Goal: Navigation & Orientation: Find specific page/section

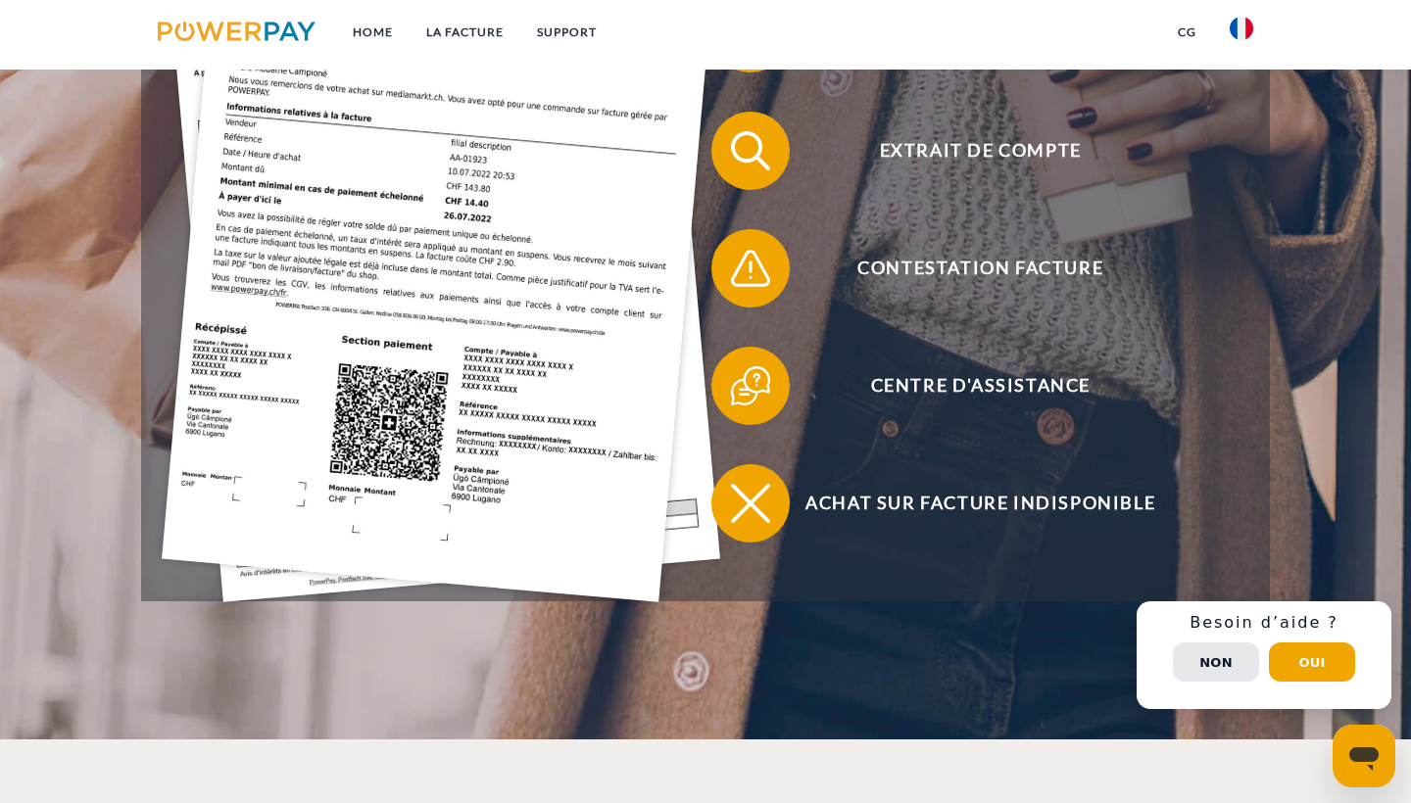
scroll to position [699, 0]
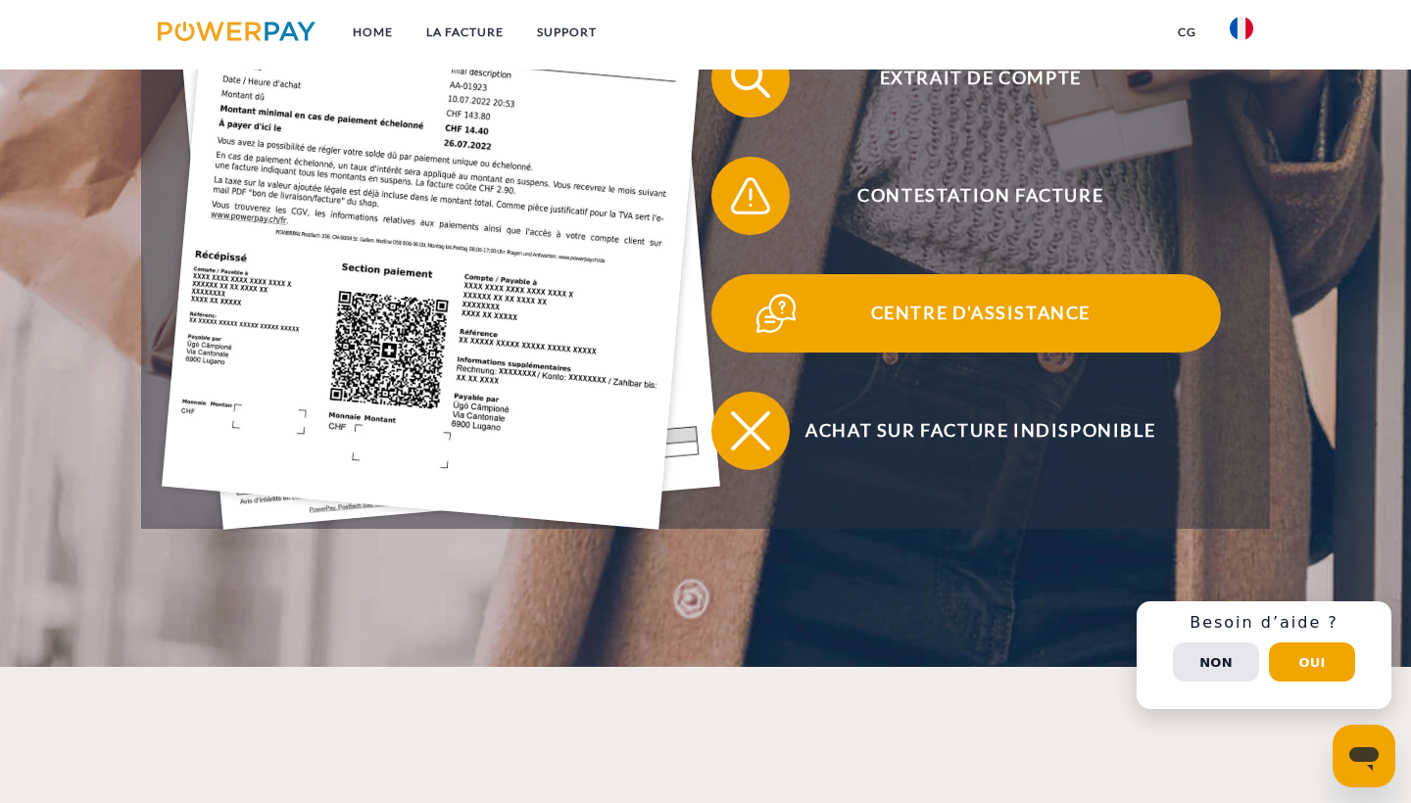
click at [922, 326] on span "Centre d'assistance" at bounding box center [981, 313] width 480 height 78
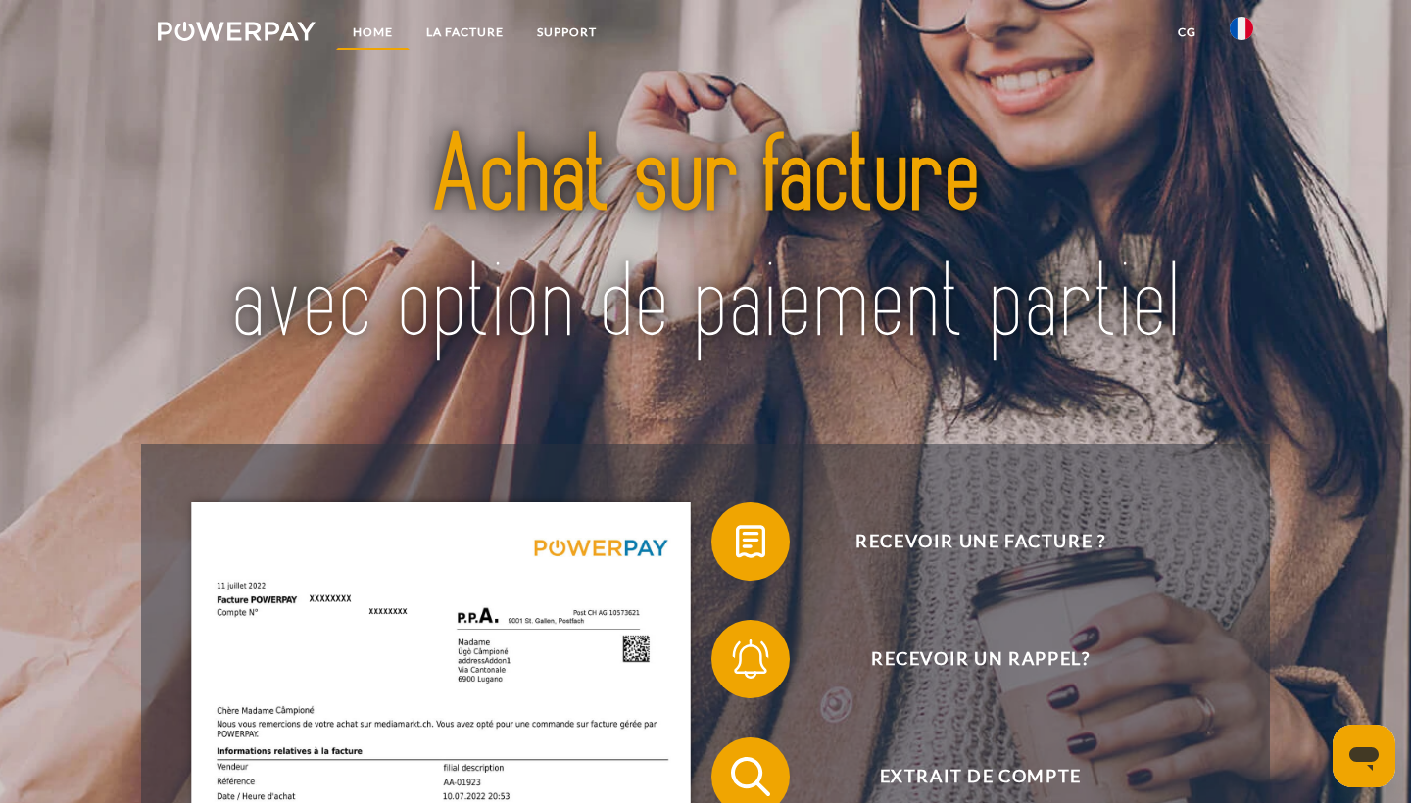
click at [382, 32] on link "Home" at bounding box center [372, 32] width 73 height 35
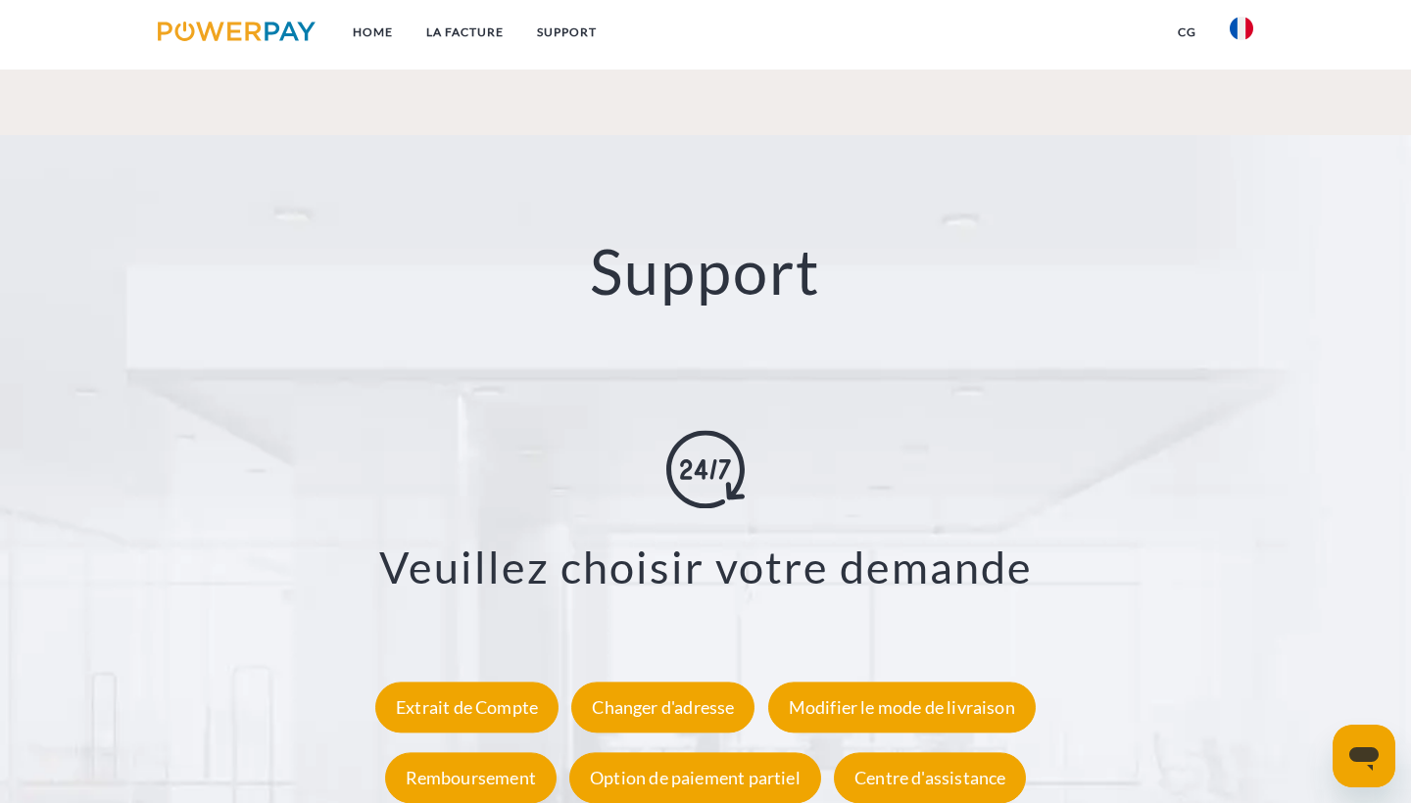
scroll to position [3551, 0]
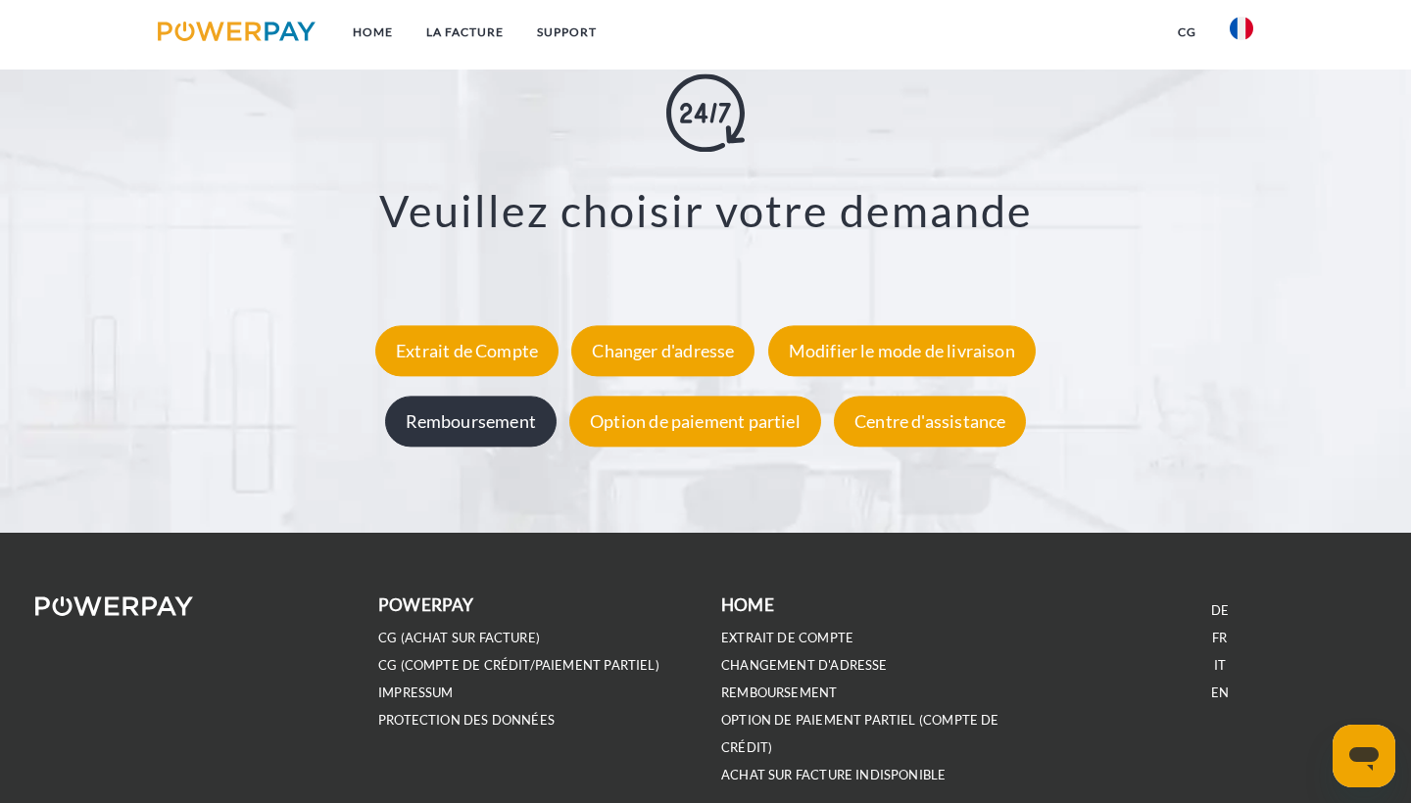
click at [449, 425] on div "Remboursement" at bounding box center [470, 422] width 171 height 51
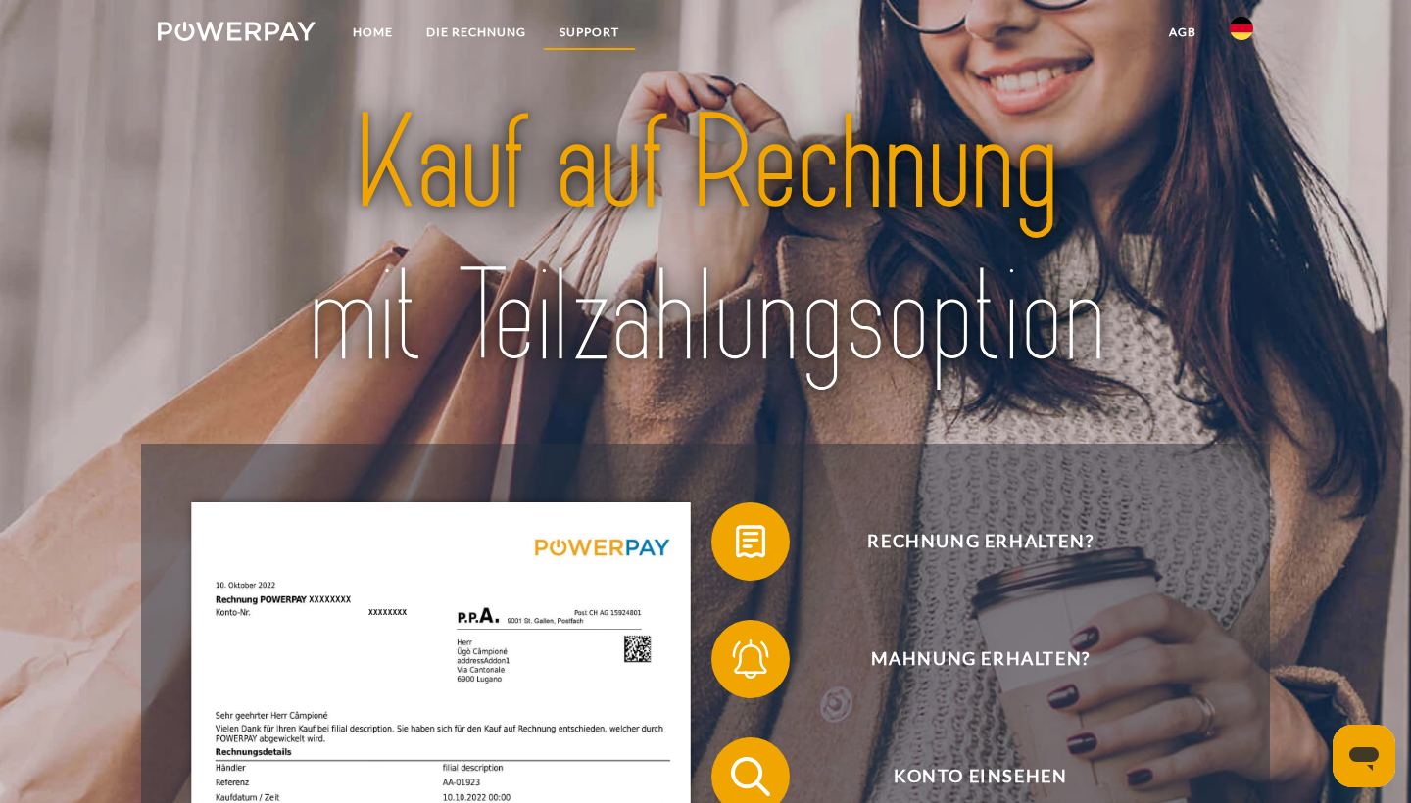
click at [605, 20] on link "SUPPORT" at bounding box center [589, 32] width 93 height 35
click at [1224, 27] on link at bounding box center [1241, 34] width 57 height 39
click at [1238, 86] on img at bounding box center [1242, 92] width 24 height 24
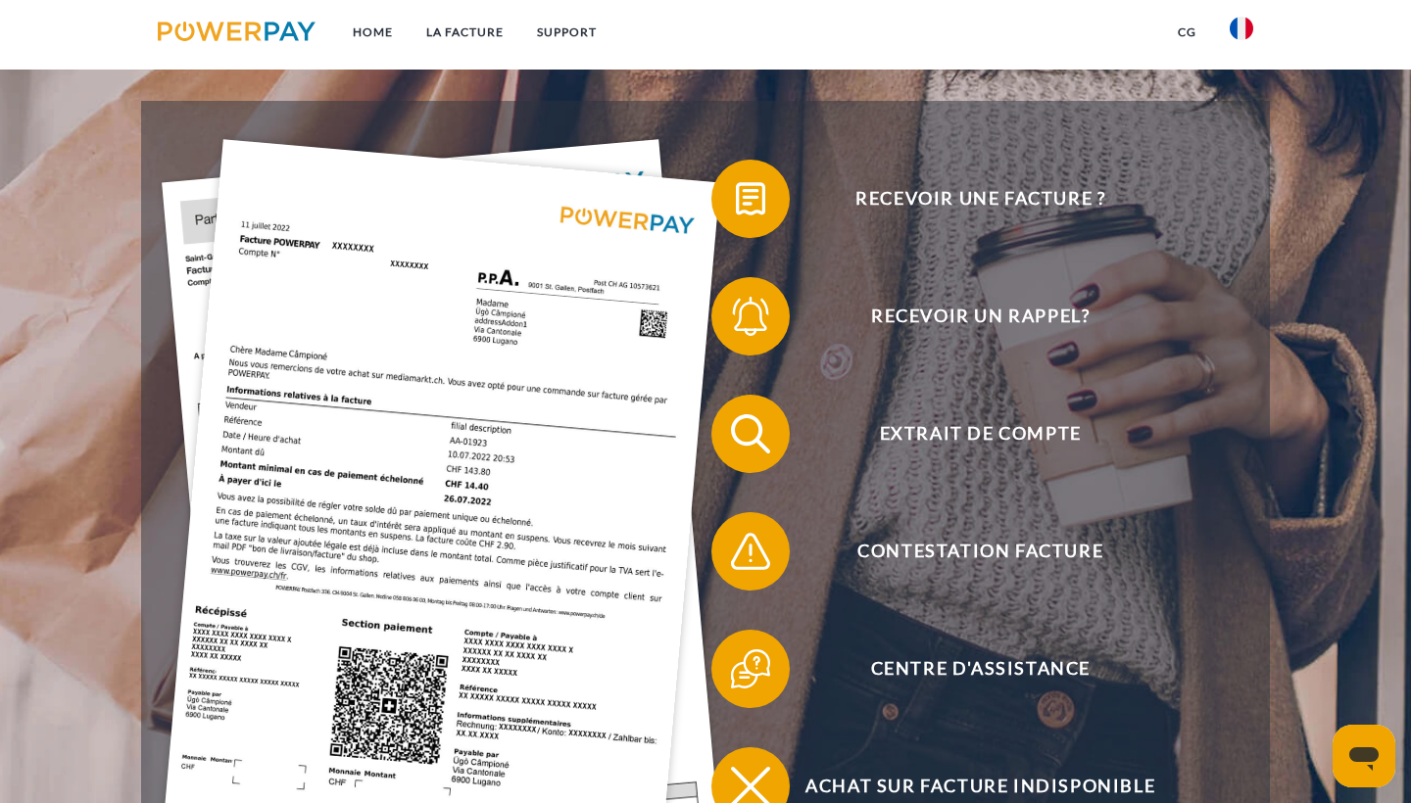
scroll to position [454, 0]
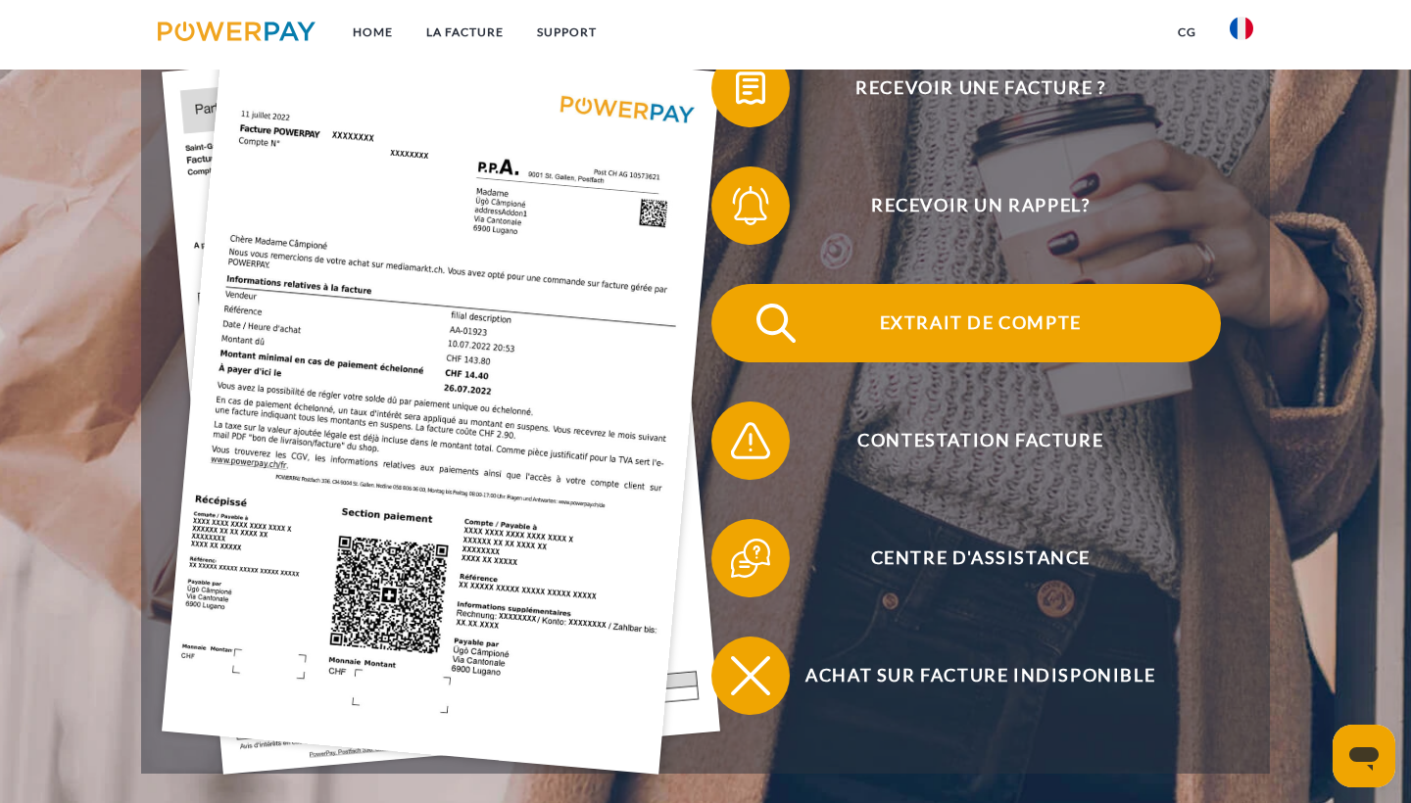
click at [876, 320] on span "Extrait de compte" at bounding box center [981, 323] width 480 height 78
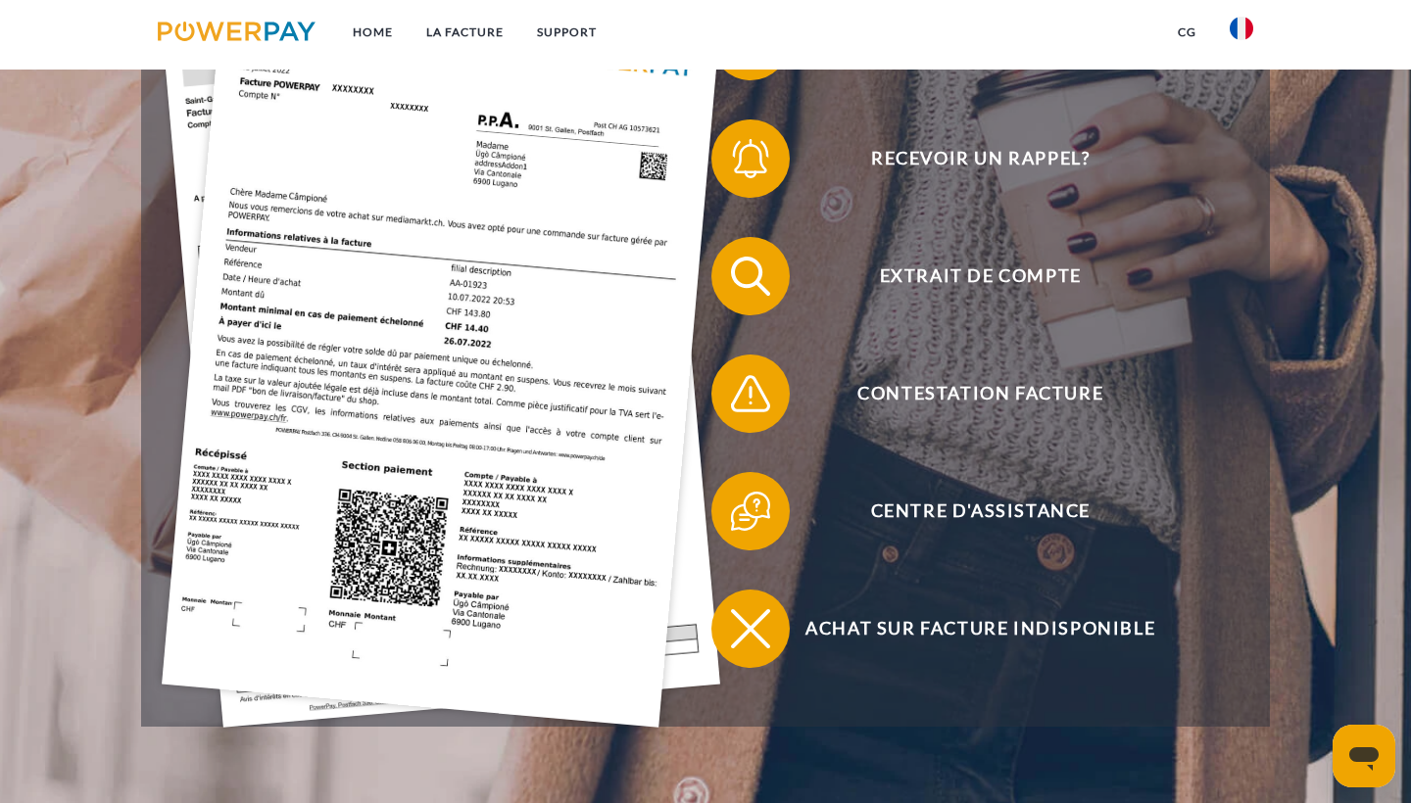
click at [508, 454] on img at bounding box center [441, 355] width 558 height 747
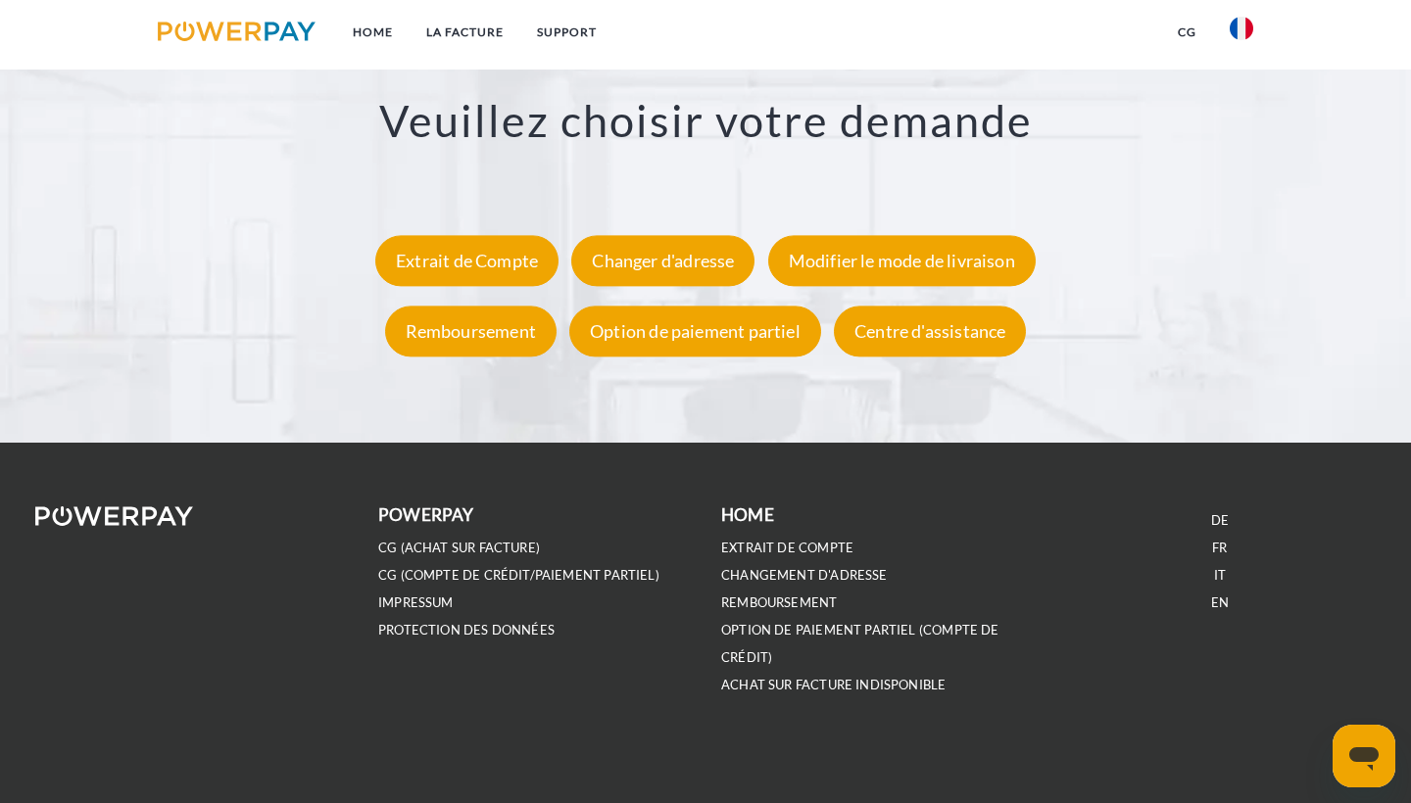
scroll to position [3640, 0]
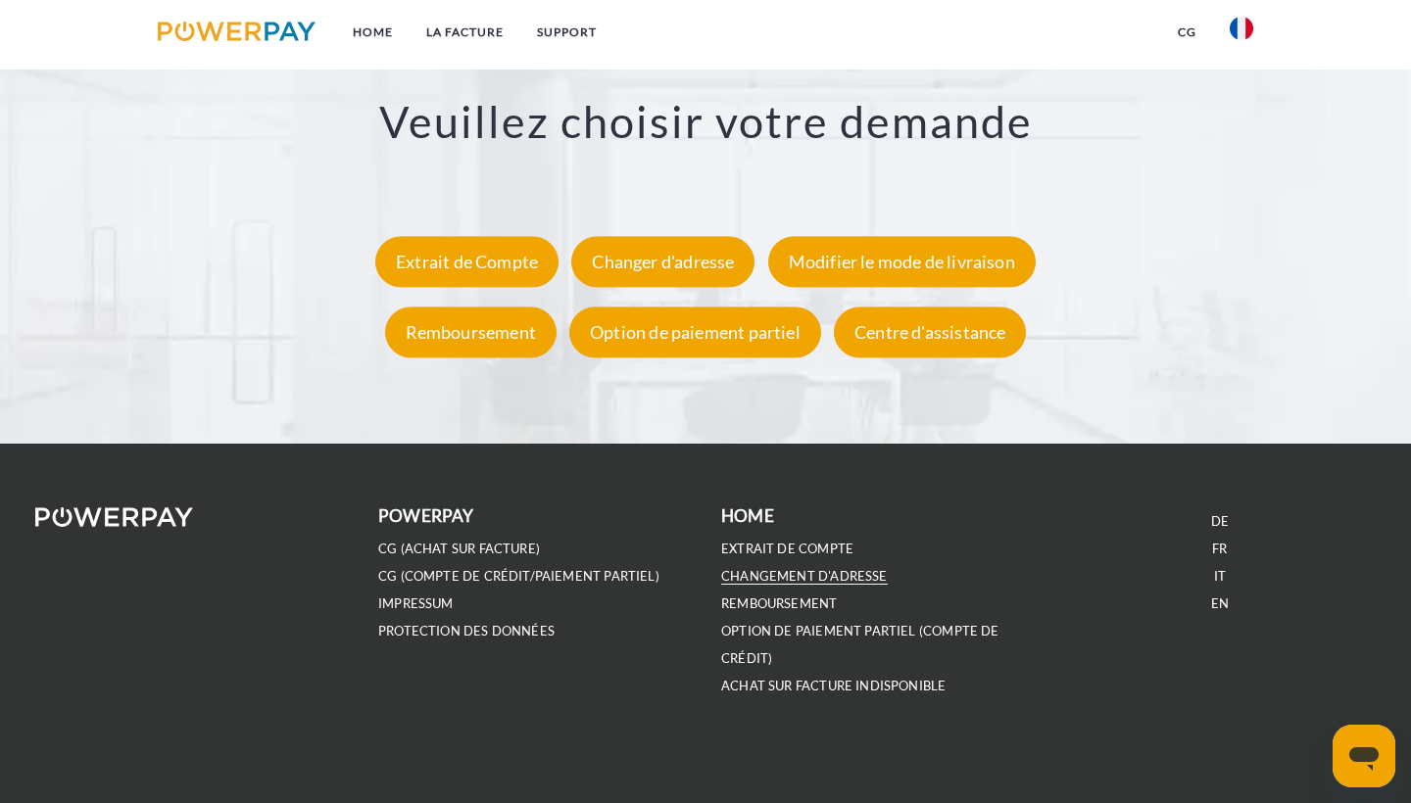
click at [805, 568] on link "Changement d'adresse" at bounding box center [804, 576] width 167 height 17
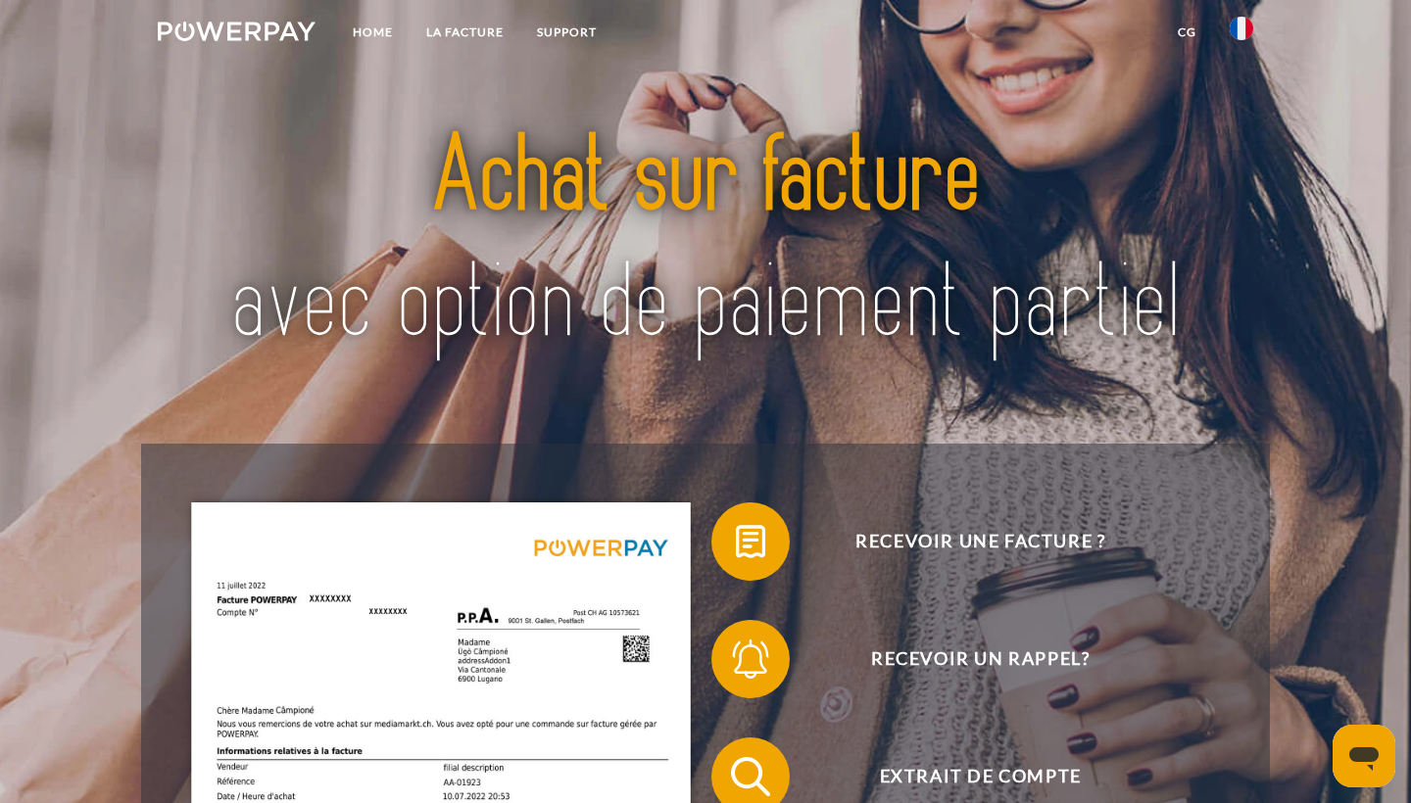
scroll to position [0, 0]
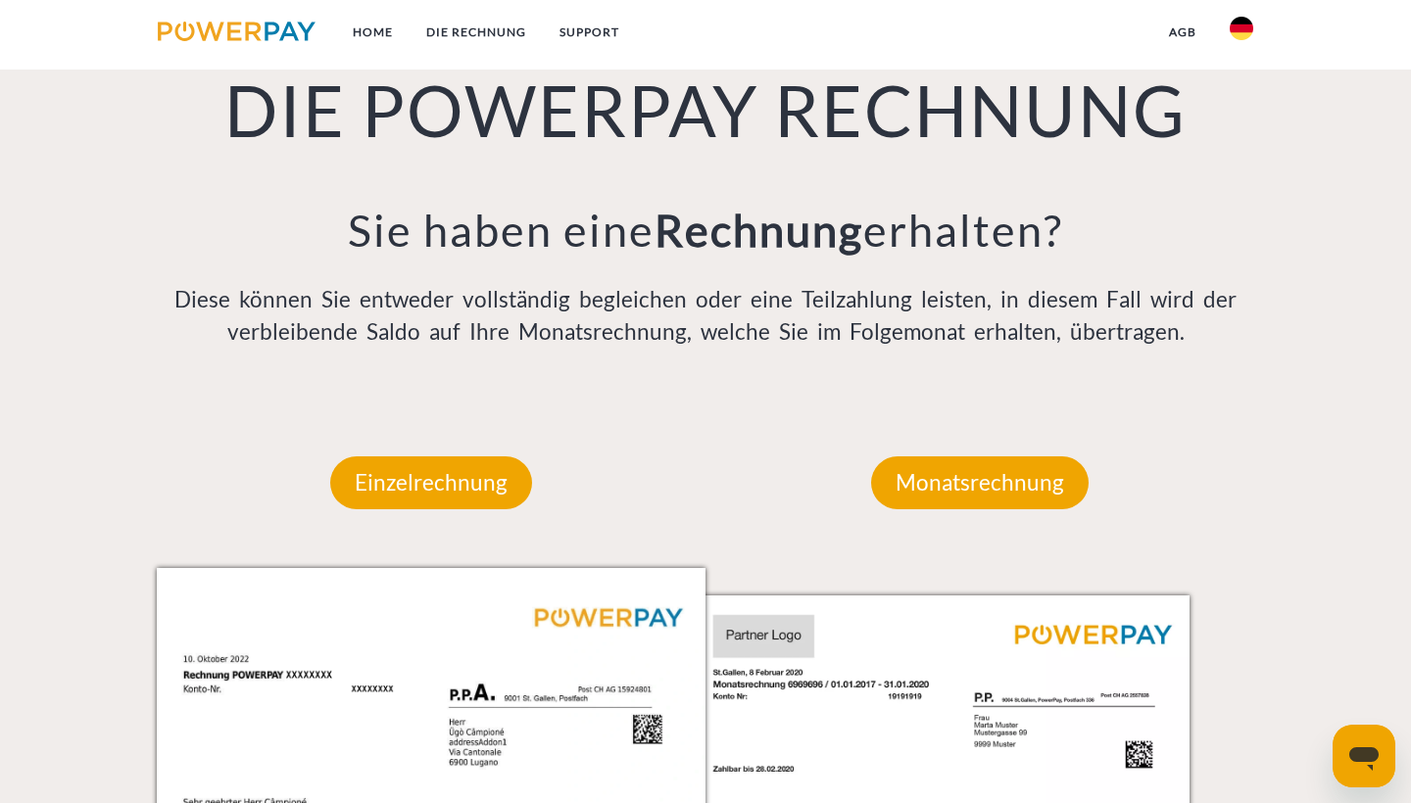
scroll to position [1401, 0]
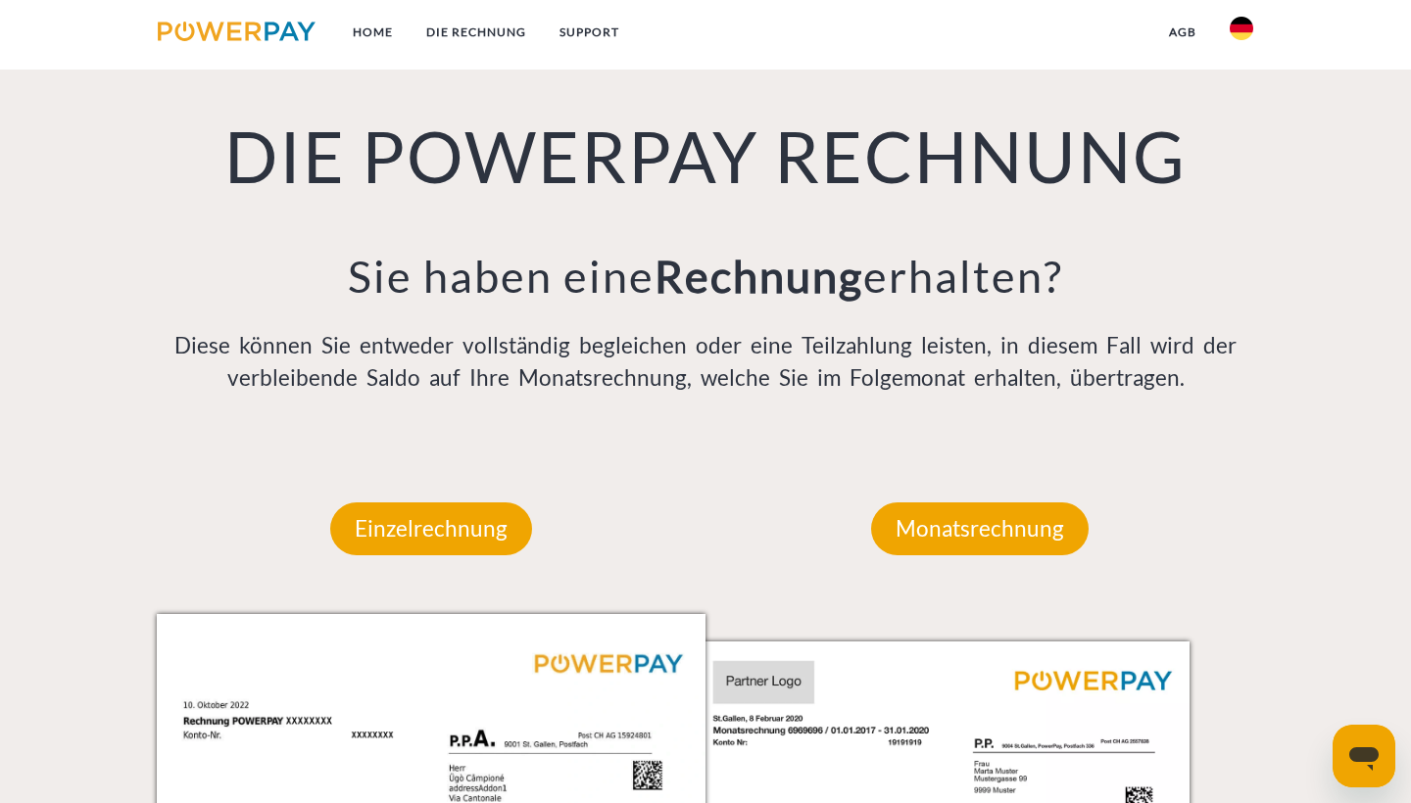
click at [1237, 38] on img at bounding box center [1242, 29] width 24 height 24
click at [1242, 108] on link at bounding box center [1241, 94] width 57 height 50
